Goal: Information Seeking & Learning: Learn about a topic

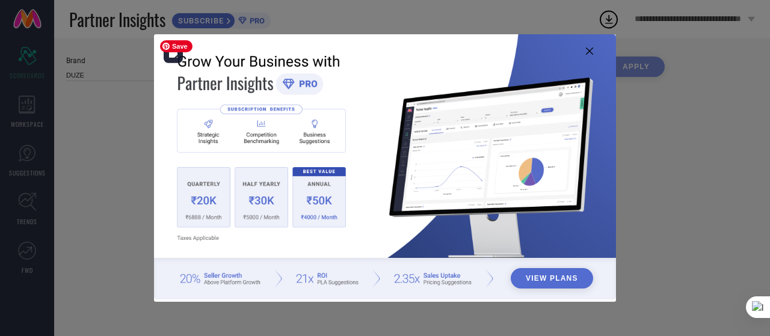
type input "All"
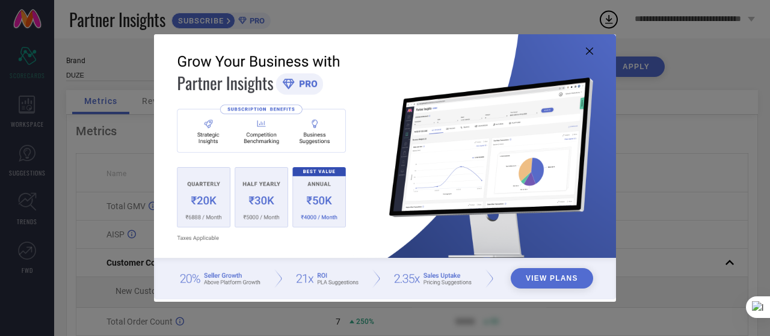
click at [590, 51] on icon at bounding box center [589, 50] width 7 height 7
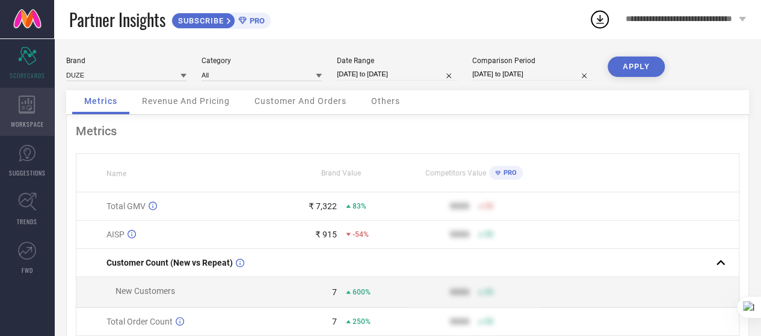
click at [40, 105] on div "WORKSPACE" at bounding box center [27, 112] width 54 height 48
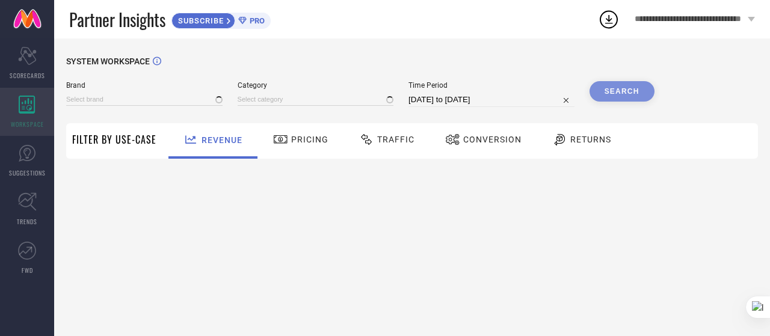
type input "DUZE"
type input "All"
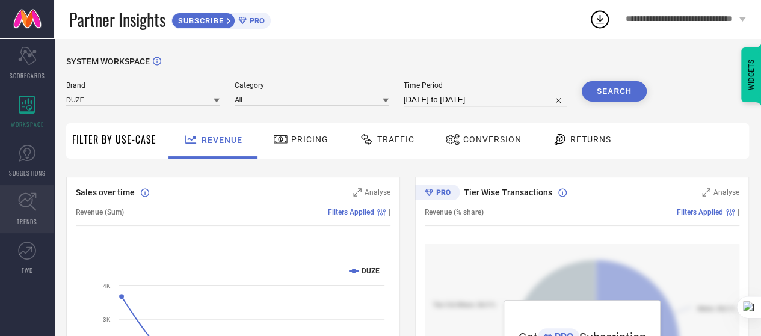
click at [34, 207] on icon at bounding box center [27, 201] width 19 height 19
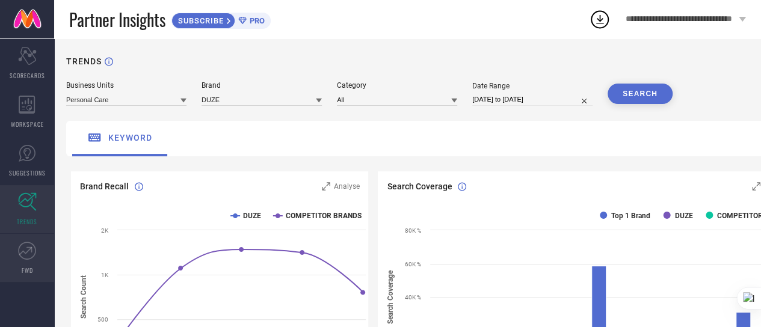
click at [34, 246] on icon at bounding box center [27, 251] width 18 height 18
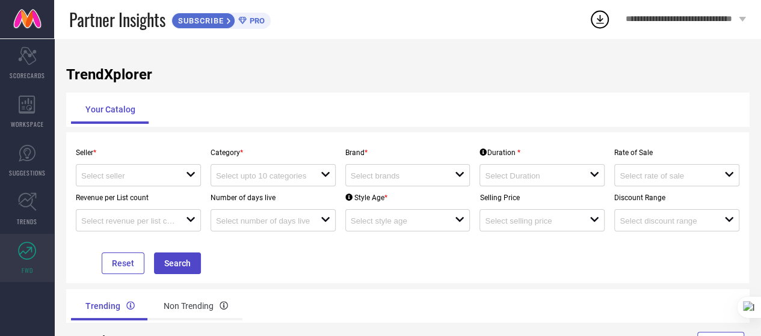
scroll to position [49, 0]
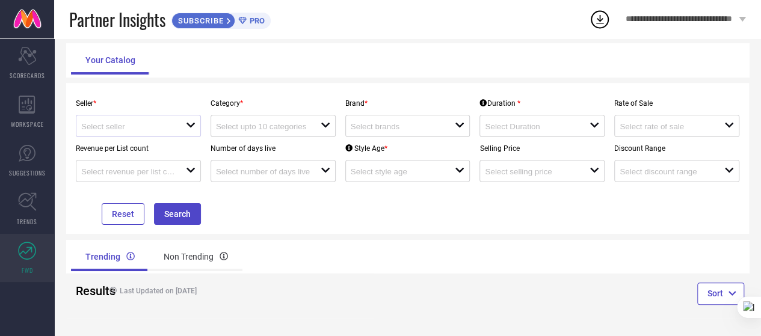
click at [158, 133] on div "open" at bounding box center [138, 126] width 125 height 22
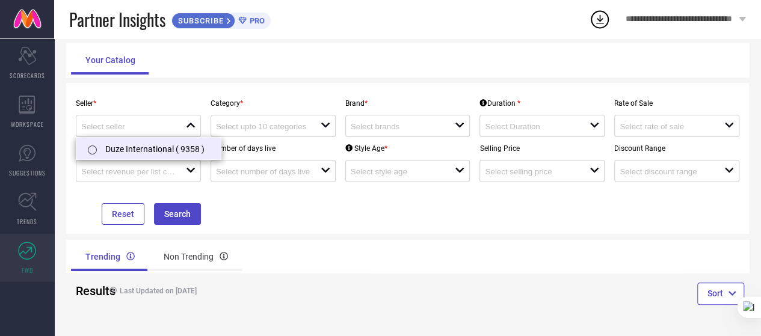
click at [158, 153] on li "Duze International ( 9358 )" at bounding box center [148, 149] width 144 height 22
type input "Duze International ( 9358 )"
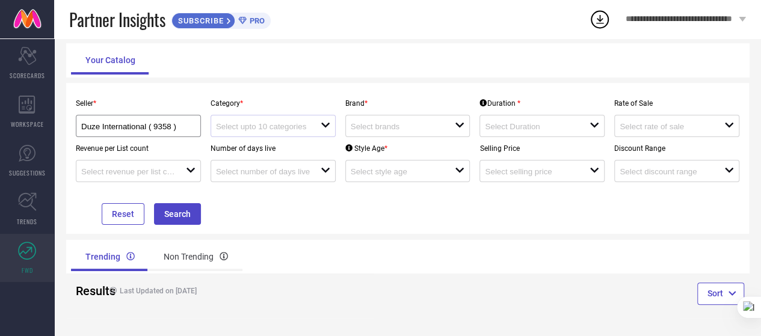
click at [318, 121] on div at bounding box center [268, 125] width 105 height 11
click at [314, 145] on div "No results found" at bounding box center [272, 147] width 125 height 20
click at [390, 124] on input at bounding box center [398, 126] width 94 height 9
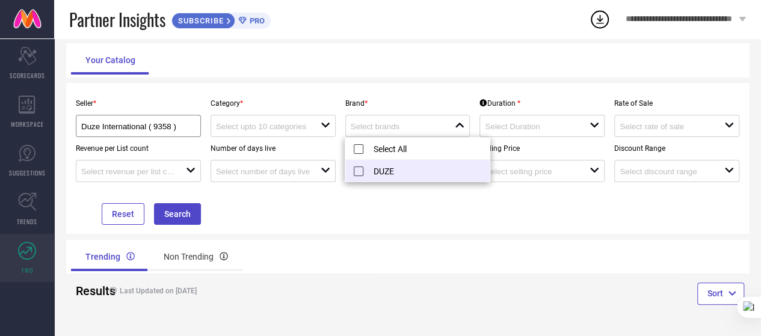
click at [403, 170] on li "DUZE" at bounding box center [417, 171] width 144 height 22
type input "DUZE"
click at [582, 121] on div at bounding box center [537, 125] width 105 height 11
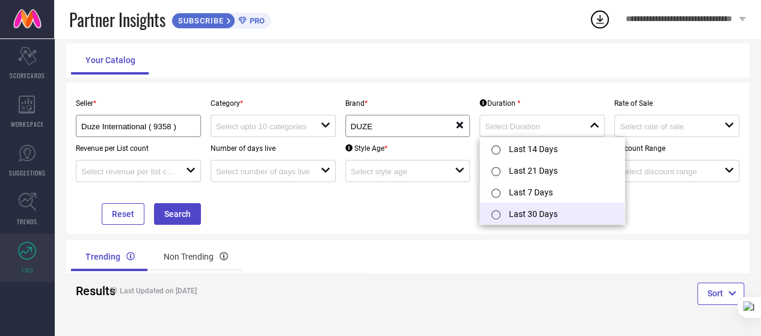
click at [578, 211] on li "Last 30 Days" at bounding box center [552, 214] width 144 height 22
type input "Last 30 Days"
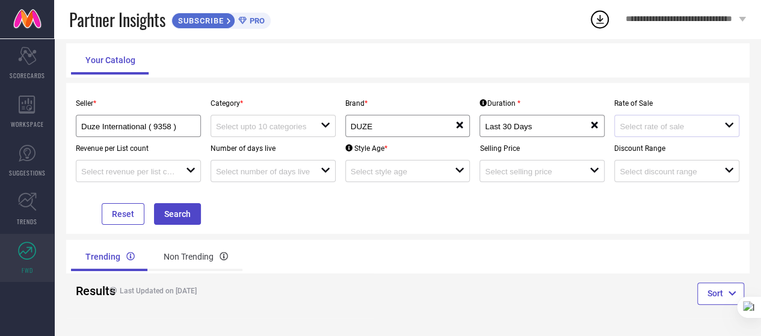
click at [726, 132] on div "open" at bounding box center [676, 126] width 125 height 22
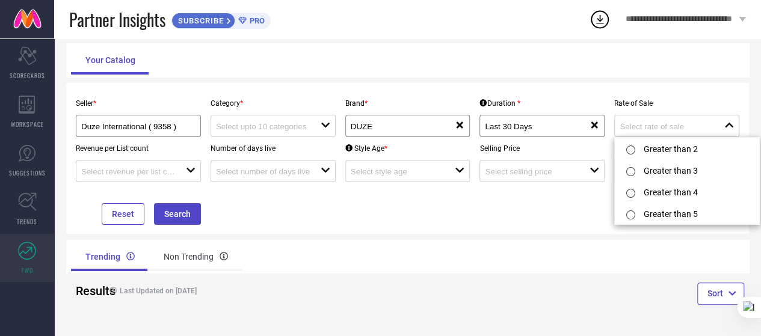
click at [707, 83] on div "Seller * Duze International ( 9358 ) Category * open Brand * DUZE reset Duratio…" at bounding box center [407, 158] width 682 height 151
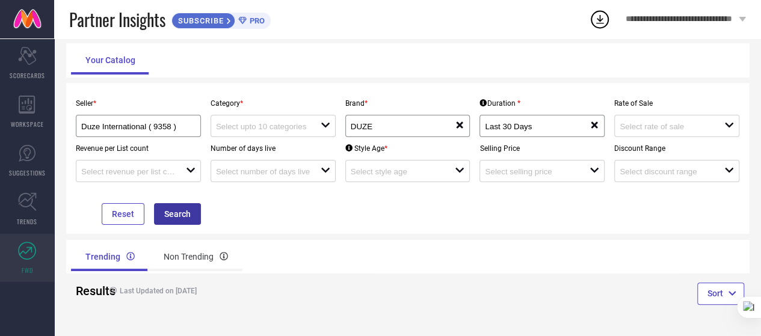
click at [174, 220] on button "Search" at bounding box center [177, 214] width 47 height 22
click at [259, 112] on div "Category * open" at bounding box center [273, 114] width 135 height 45
click at [267, 133] on div "open" at bounding box center [272, 126] width 125 height 22
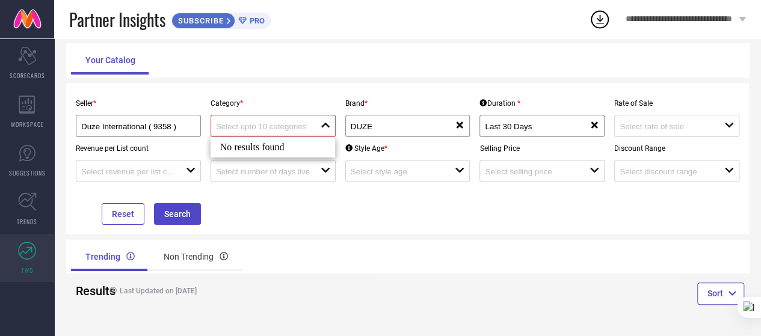
click at [293, 144] on div "No results found" at bounding box center [272, 147] width 125 height 20
click at [312, 148] on div "No results found" at bounding box center [272, 147] width 125 height 20
click at [327, 76] on div "Your Catalog" at bounding box center [407, 60] width 682 height 34
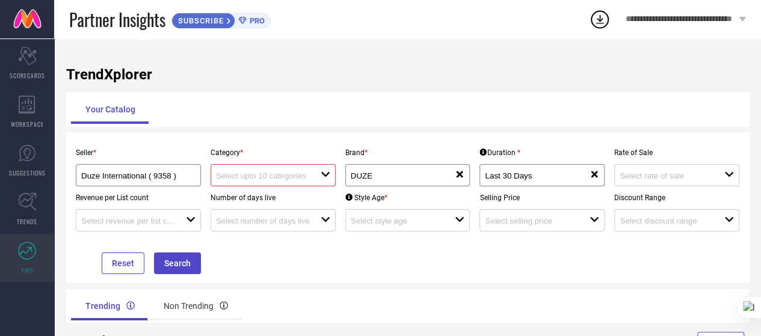
click at [676, 20] on span "**********" at bounding box center [680, 19] width 110 height 10
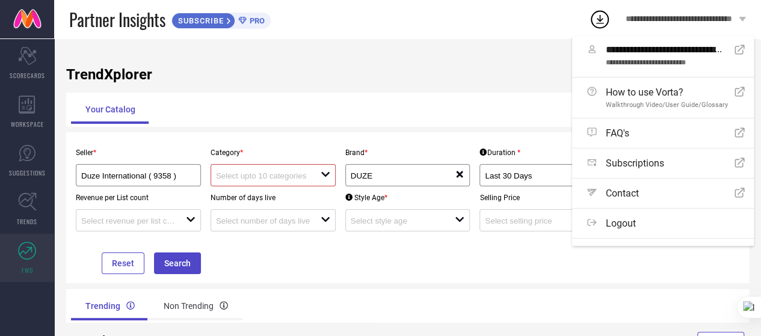
click at [447, 92] on div "TrendXplorer Your Catalog Seller * Duze International ( 9358 ) Category * open …" at bounding box center [407, 211] width 706 height 347
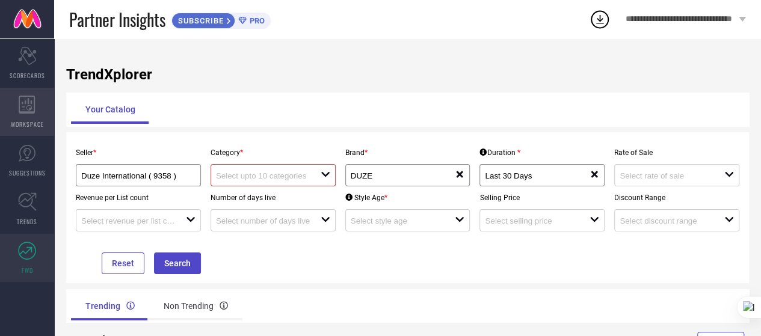
click at [31, 118] on div "WORKSPACE" at bounding box center [27, 112] width 54 height 48
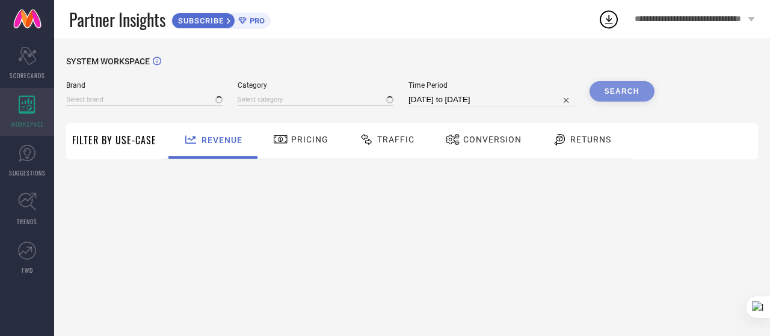
type input "DUZE"
type input "All"
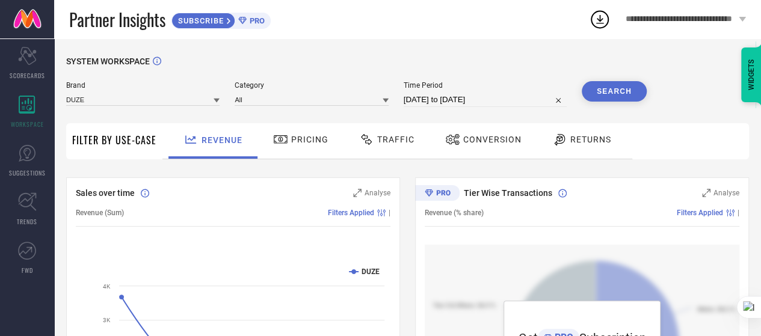
click at [607, 95] on button "Search" at bounding box center [613, 91] width 65 height 20
click at [325, 145] on div "Pricing" at bounding box center [300, 139] width 61 height 20
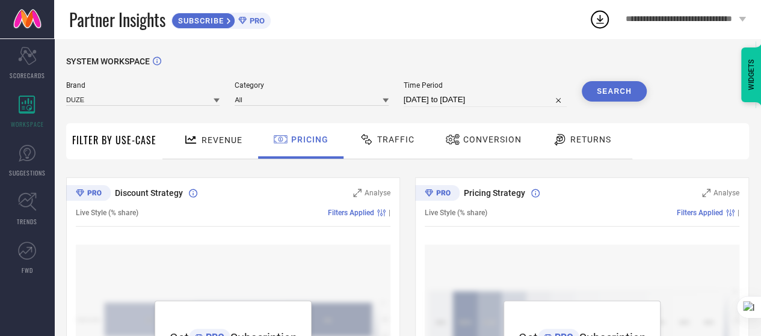
click at [396, 141] on span "Traffic" at bounding box center [395, 140] width 37 height 10
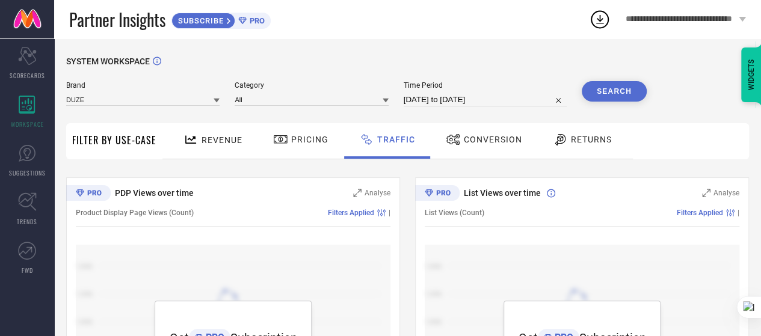
click at [469, 147] on div "Conversion" at bounding box center [483, 139] width 82 height 20
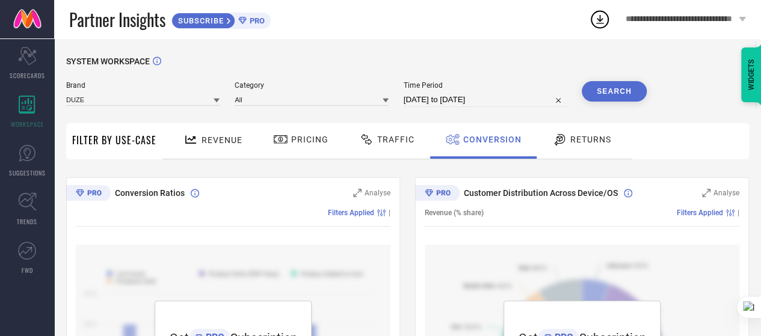
click at [580, 145] on div "Returns" at bounding box center [581, 139] width 65 height 20
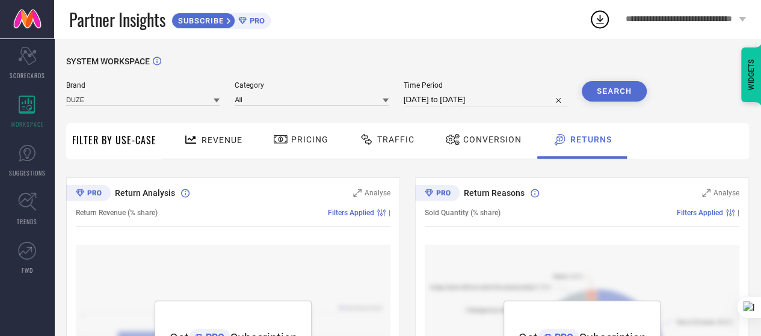
click at [205, 145] on div "Revenue" at bounding box center [212, 139] width 65 height 21
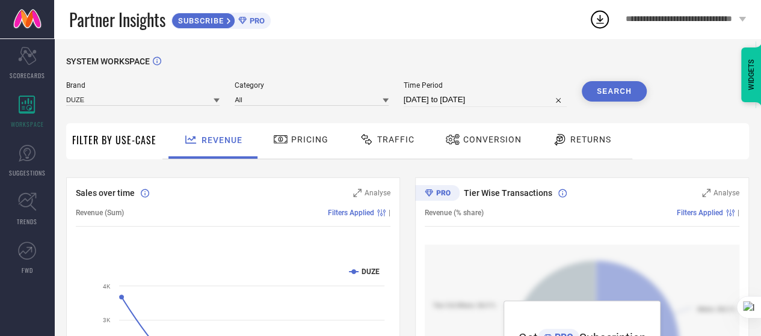
click at [32, 32] on link at bounding box center [27, 19] width 54 height 38
